Goal: Book appointment/travel/reservation

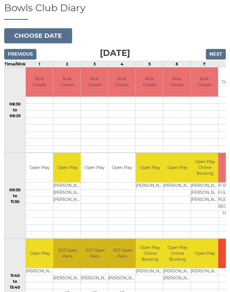
scroll to position [49, 0]
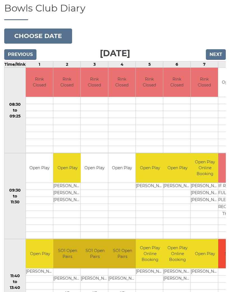
click at [220, 49] on input "Next" at bounding box center [216, 54] width 20 height 11
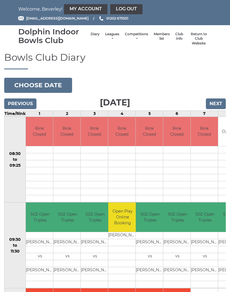
click at [24, 105] on input "Previous" at bounding box center [20, 104] width 32 height 11
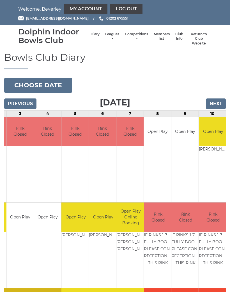
scroll to position [0, 75]
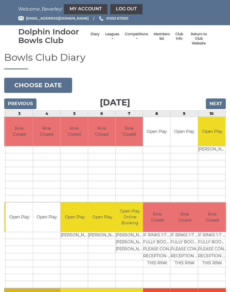
click at [214, 105] on input "Next" at bounding box center [216, 104] width 20 height 11
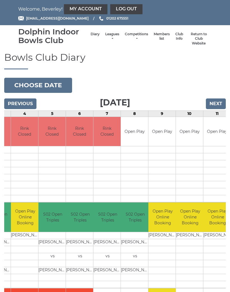
click at [184, 74] on div "Bowls Club Diary 2025-09-09 Choose date Tuesday 9th September 2025 Previous Nex…" at bounding box center [115, 258] width 230 height 412
click at [13, 107] on input "Previous" at bounding box center [20, 104] width 32 height 11
